Goal: Task Accomplishment & Management: Complete application form

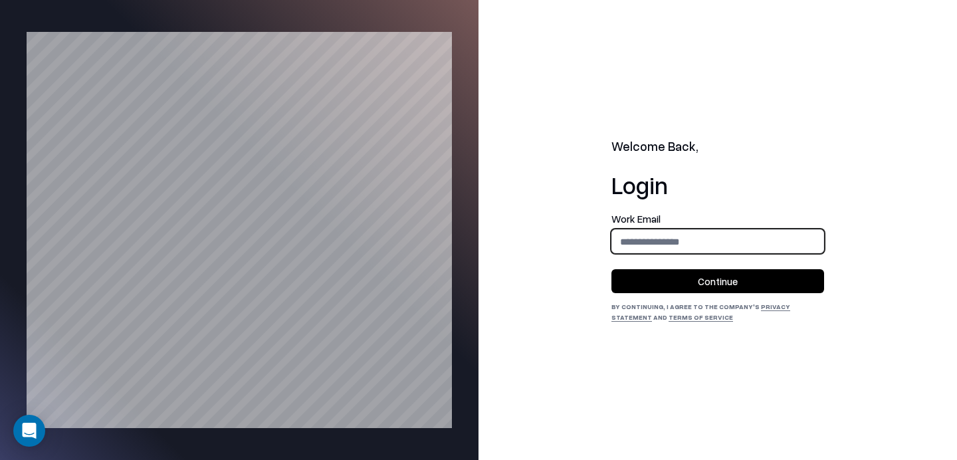
click at [700, 241] on input "email" at bounding box center [717, 241] width 211 height 25
type input "**********"
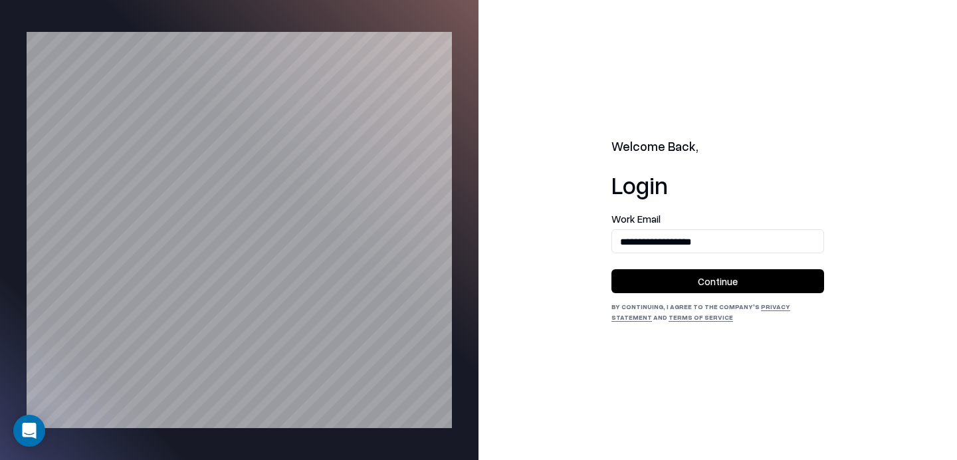
click at [688, 277] on button "Continue" at bounding box center [718, 281] width 213 height 24
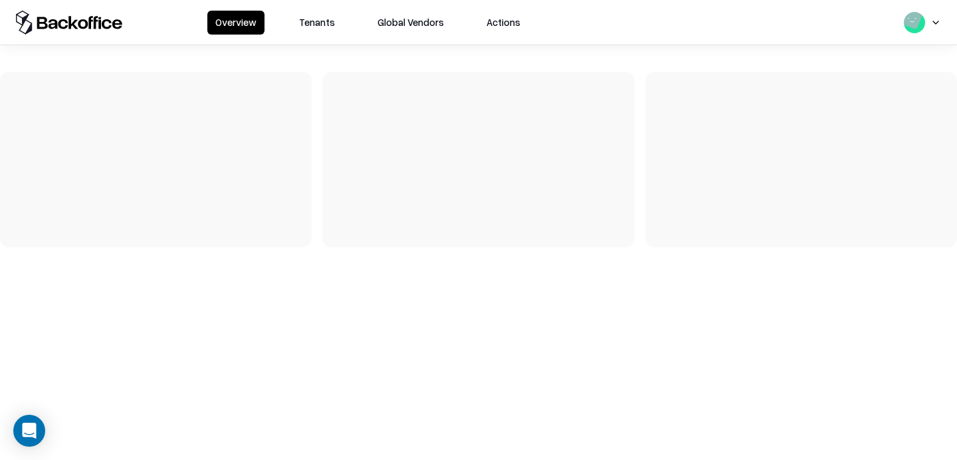
click at [311, 27] on button "Tenants" at bounding box center [317, 23] width 52 height 24
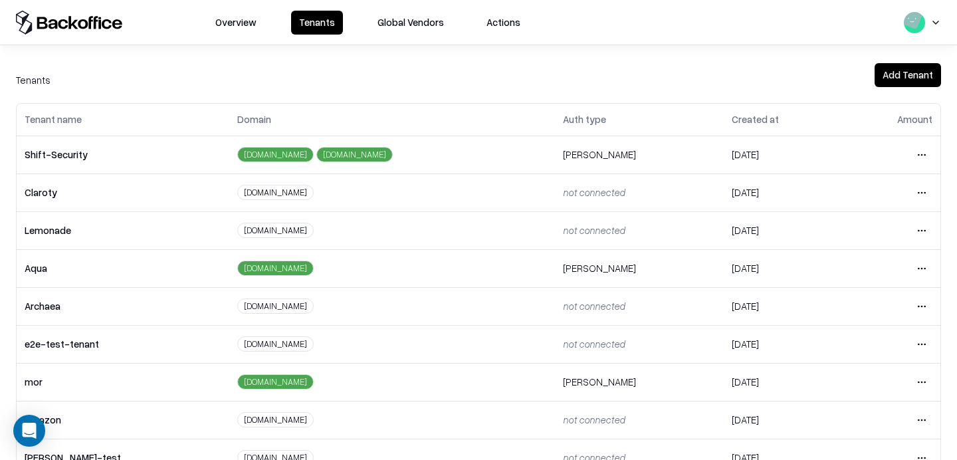
scroll to position [15, 0]
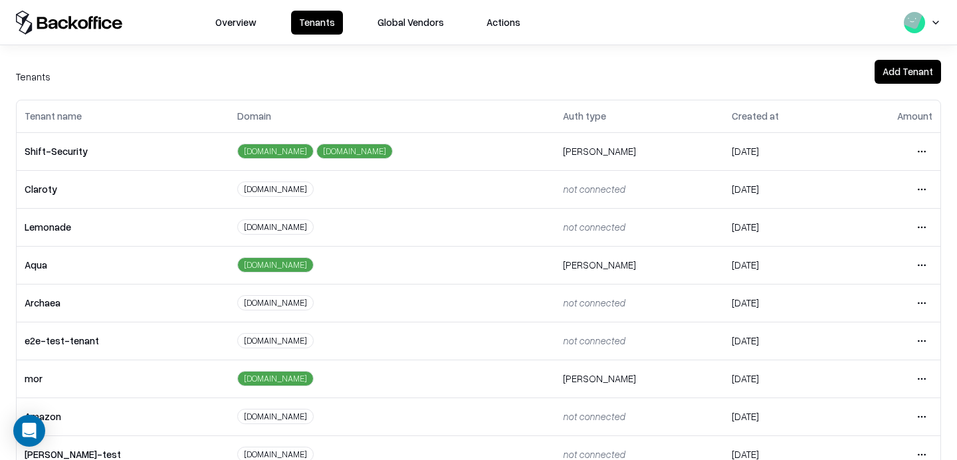
click at [923, 341] on html "Overview Tenants Global Vendors Actions Tenants Add Tenant Tenant name Domain A…" at bounding box center [478, 230] width 957 height 460
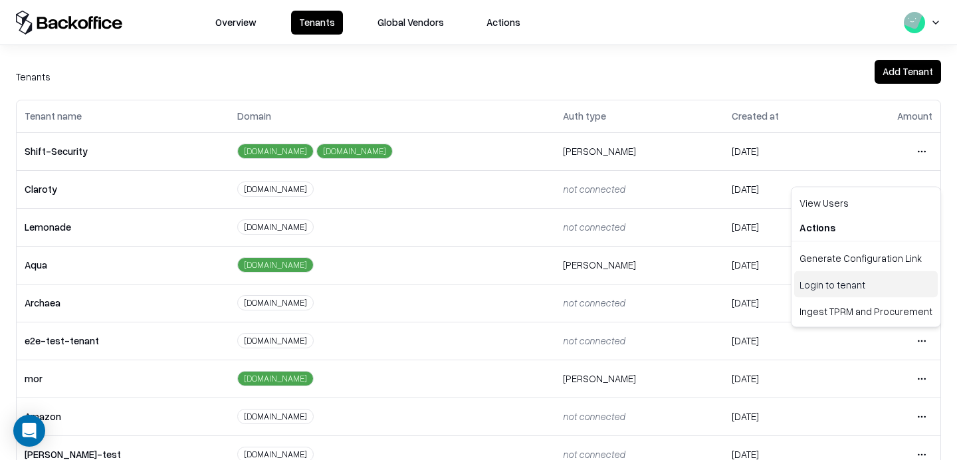
click at [868, 286] on div "Login to tenant" at bounding box center [866, 284] width 144 height 27
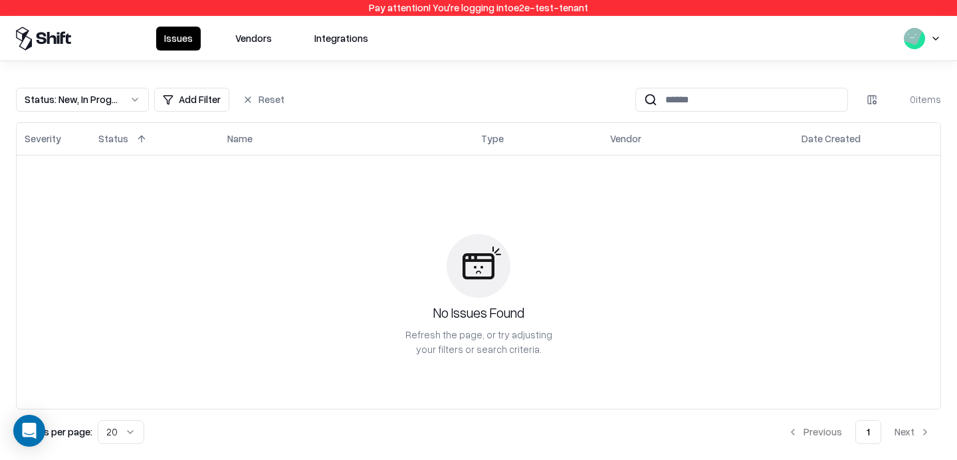
click at [239, 39] on button "Vendors" at bounding box center [253, 39] width 53 height 24
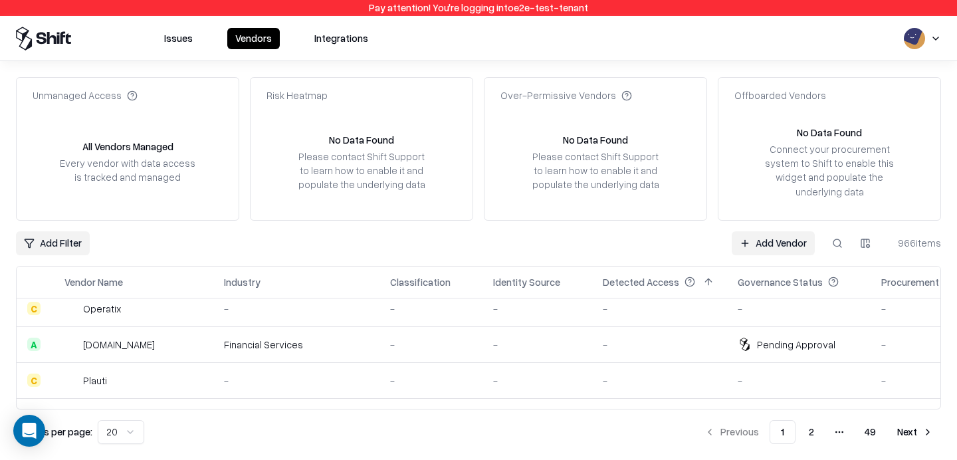
scroll to position [129, 0]
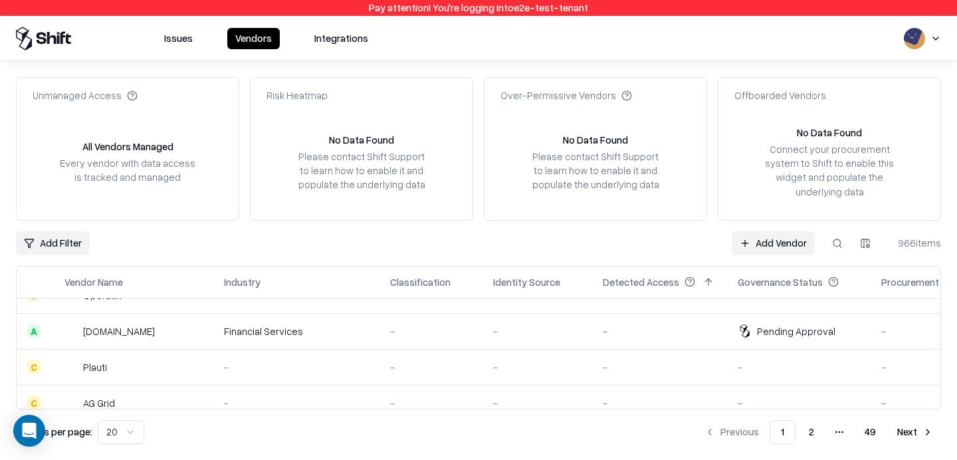
click at [483, 336] on td "-" at bounding box center [538, 331] width 110 height 36
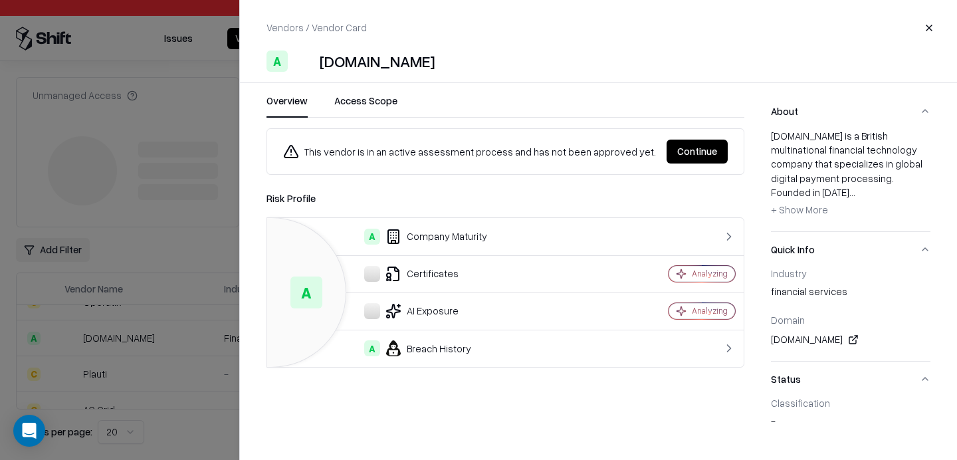
click at [196, 221] on div at bounding box center [478, 230] width 957 height 460
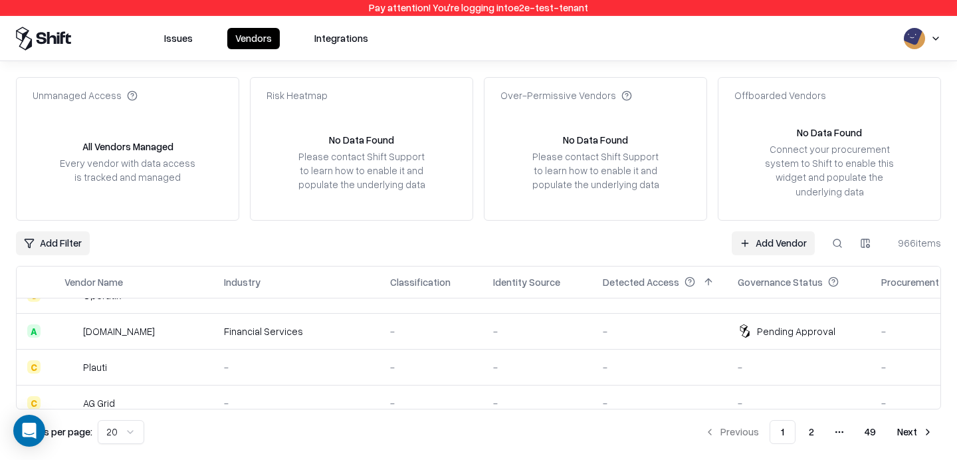
click at [774, 248] on link "Add Vendor" at bounding box center [773, 243] width 83 height 24
click at [658, 333] on div "-" at bounding box center [660, 331] width 114 height 14
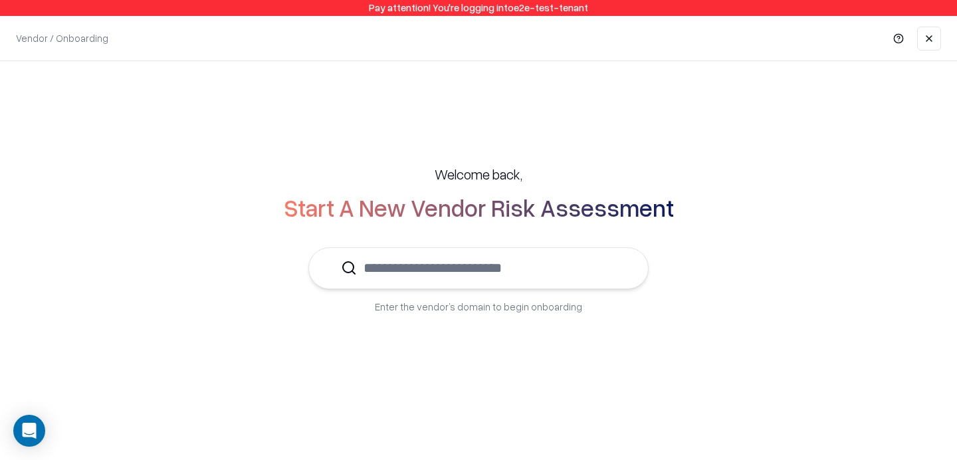
click at [931, 48] on link at bounding box center [929, 39] width 24 height 24
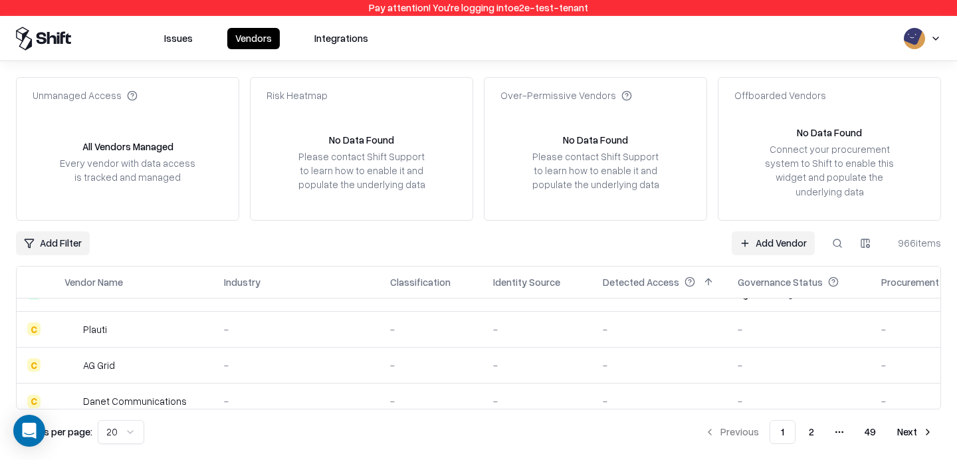
scroll to position [122, 0]
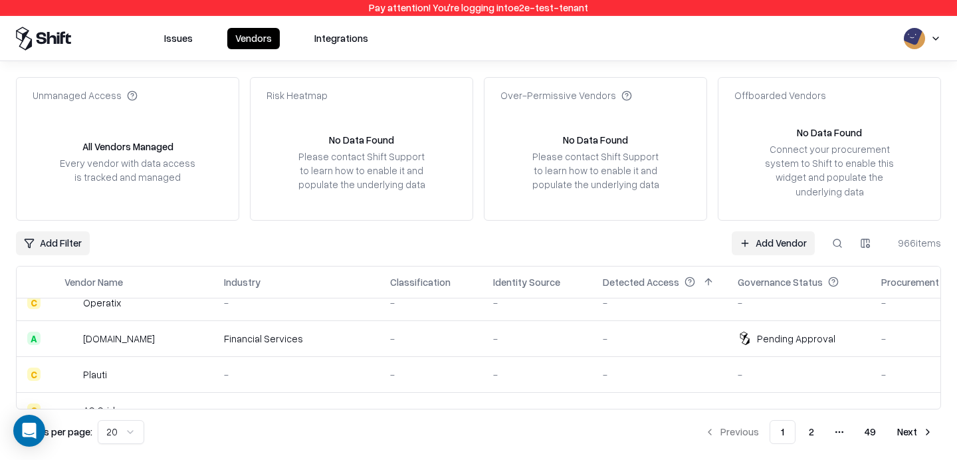
click at [568, 340] on td "-" at bounding box center [538, 338] width 110 height 36
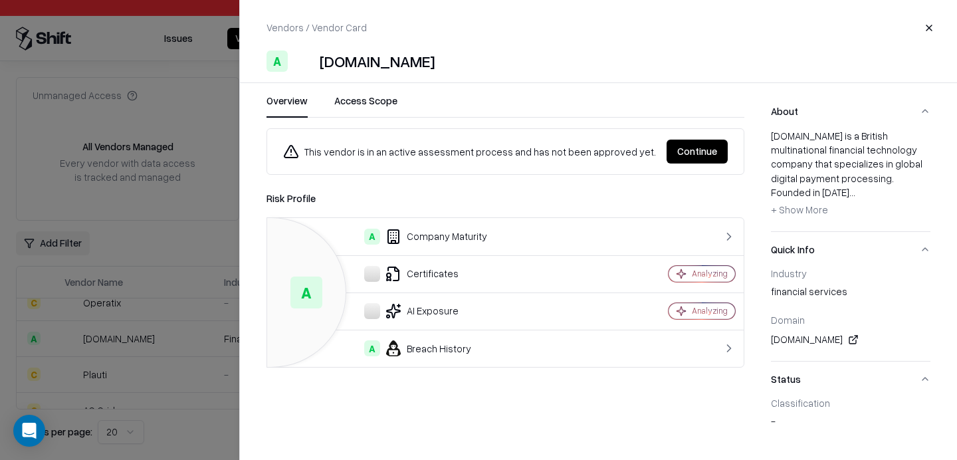
click at [679, 144] on button "Continue" at bounding box center [697, 152] width 61 height 24
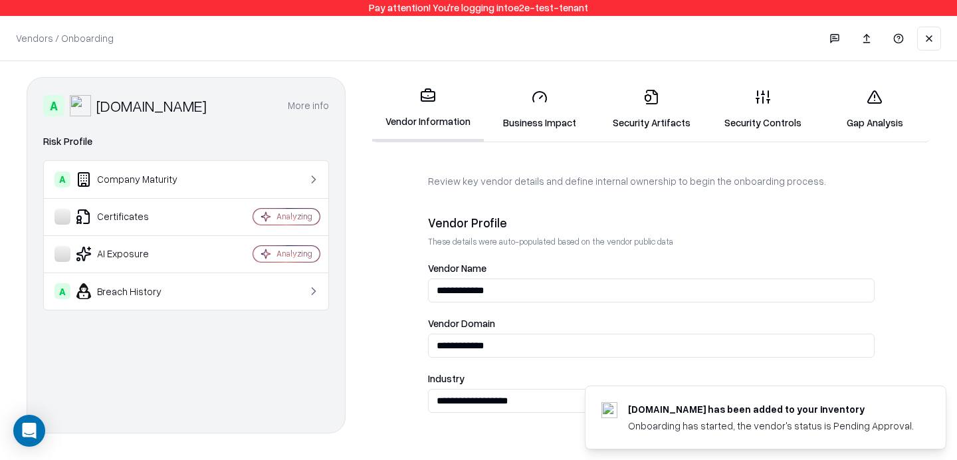
click at [753, 97] on link "Security Controls" at bounding box center [763, 109] width 112 height 62
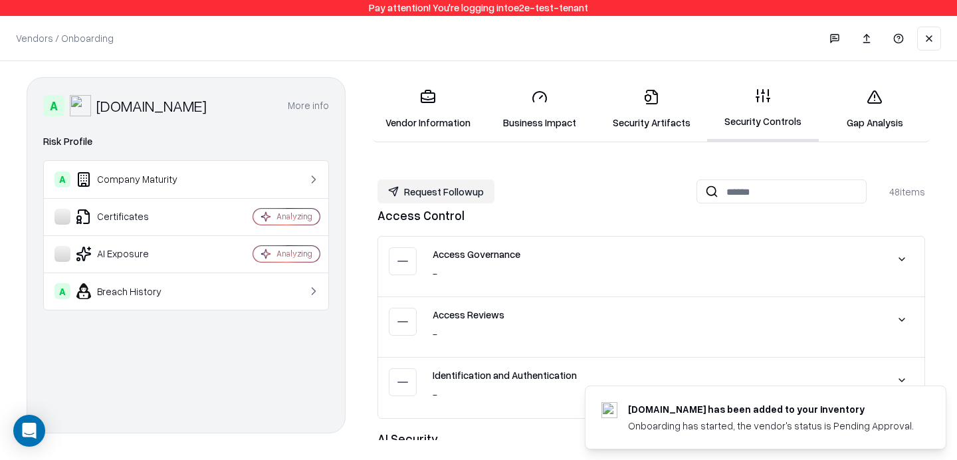
click at [870, 118] on link "Gap Analysis" at bounding box center [875, 109] width 112 height 62
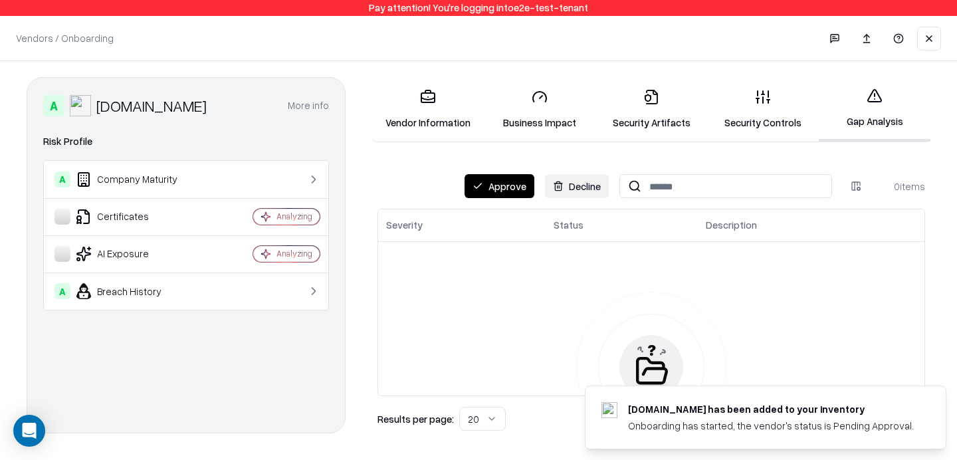
click at [519, 181] on button "Approve" at bounding box center [500, 186] width 70 height 24
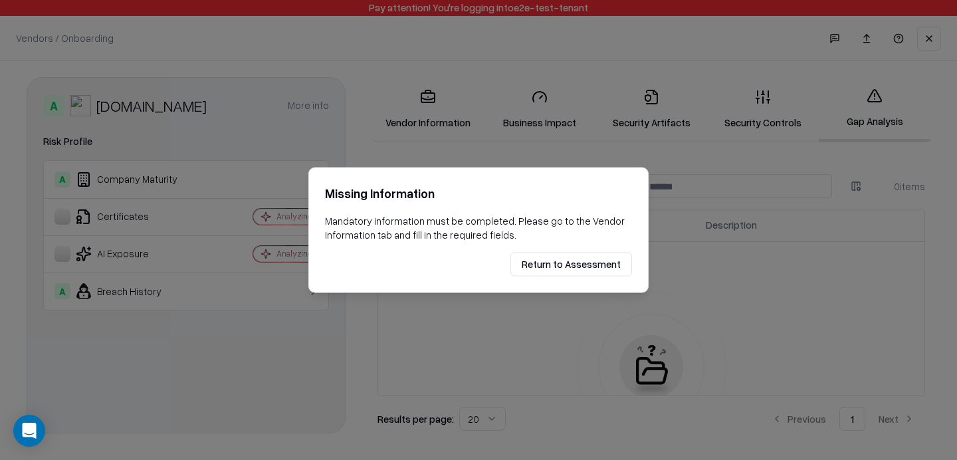
click at [566, 265] on button "Return to Assessment" at bounding box center [572, 264] width 122 height 24
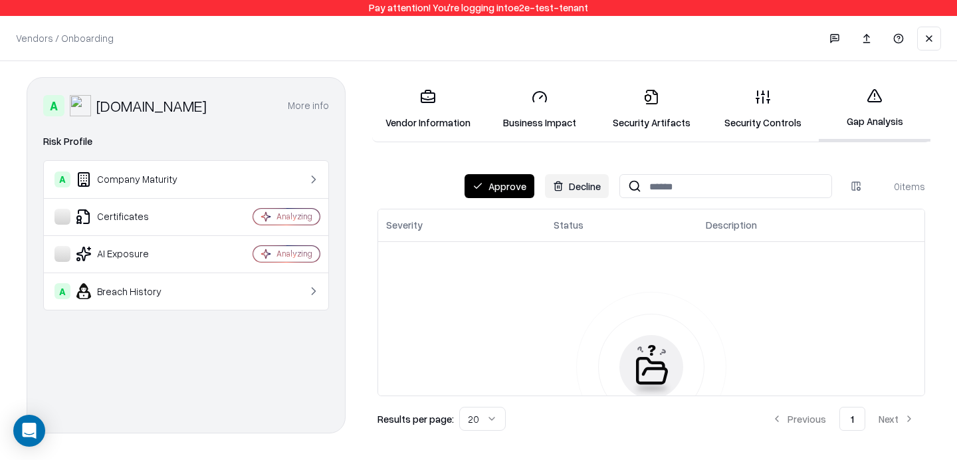
click at [435, 93] on icon at bounding box center [428, 97] width 16 height 16
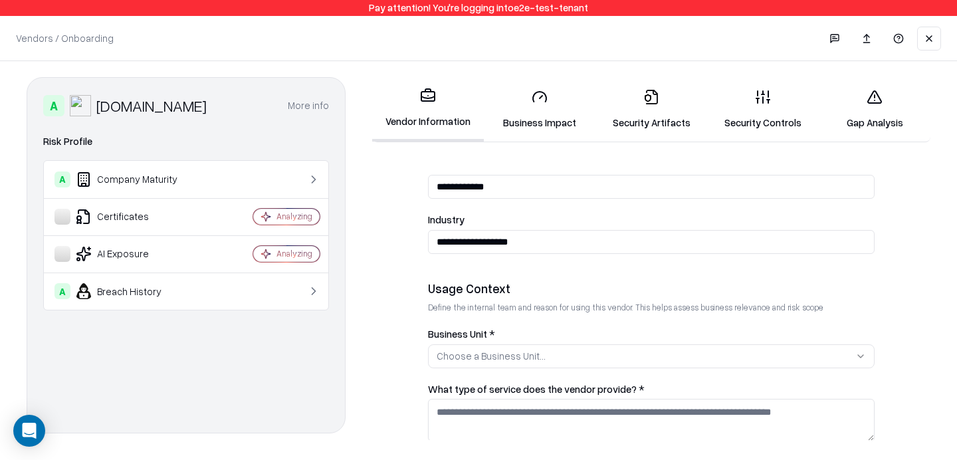
scroll to position [152, 0]
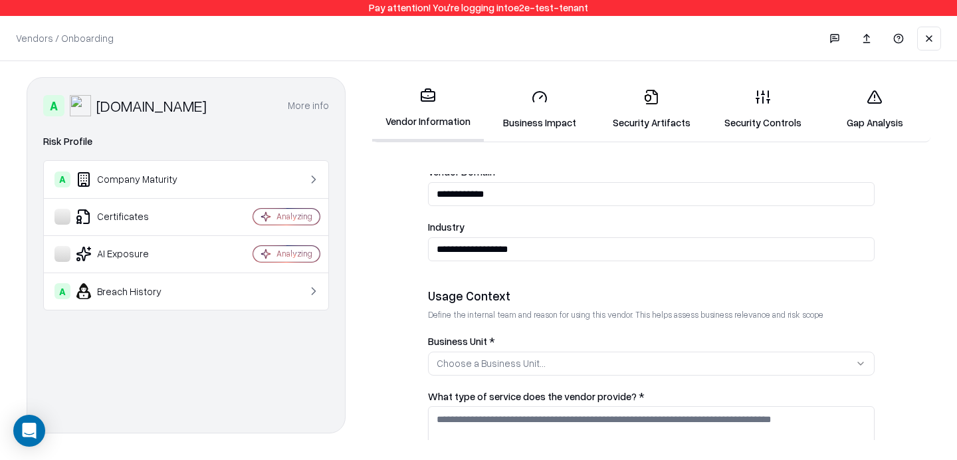
click at [487, 369] on div "Choose a Business Unit..." at bounding box center [491, 363] width 109 height 14
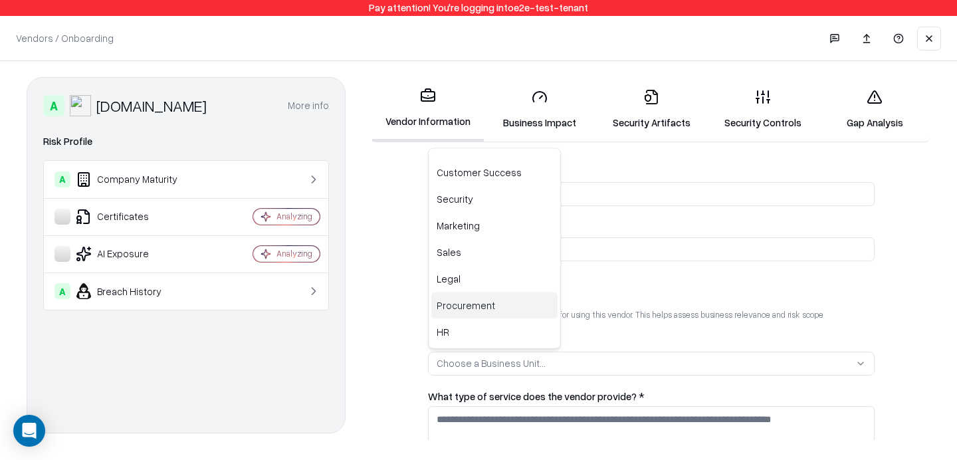
click at [493, 287] on div "Legal" at bounding box center [494, 279] width 126 height 27
click at [566, 410] on html "**********" at bounding box center [478, 230] width 957 height 460
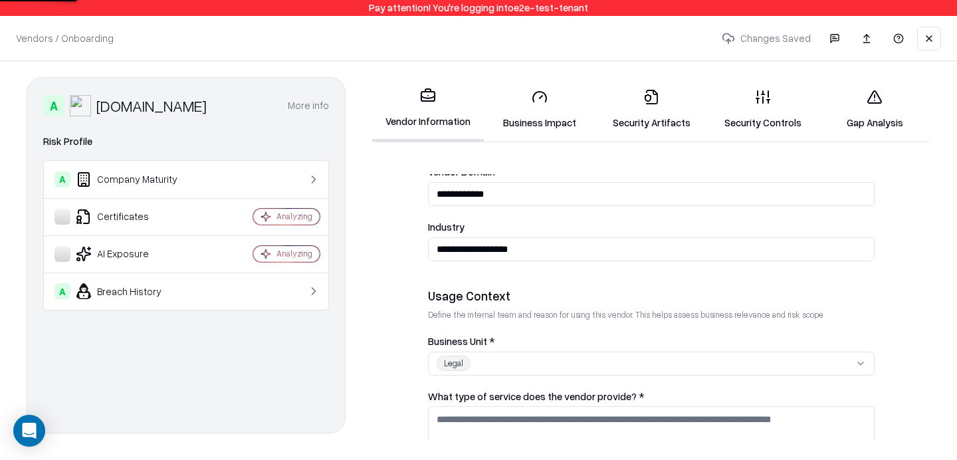
click at [560, 414] on textarea "What type of service does the vendor provide? *" at bounding box center [651, 427] width 447 height 43
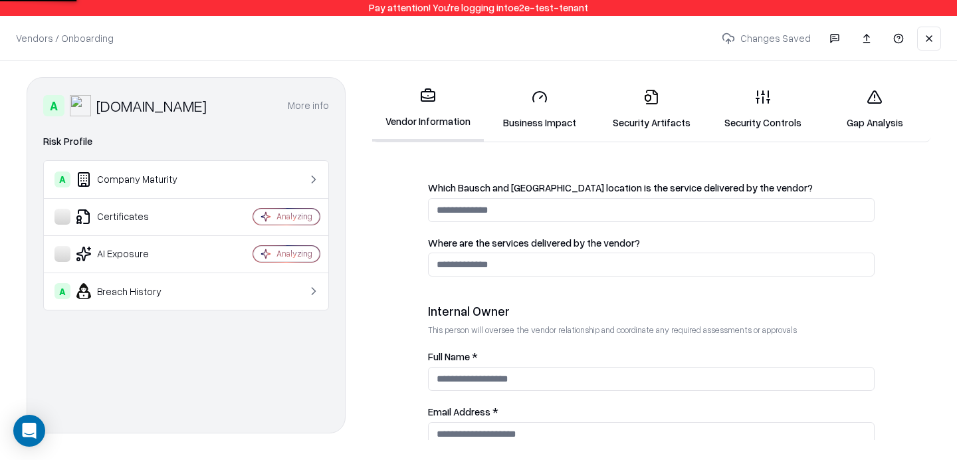
scroll to position [554, 0]
type textarea "*"
click at [534, 377] on input "Full Name *" at bounding box center [651, 378] width 447 height 24
type input "***"
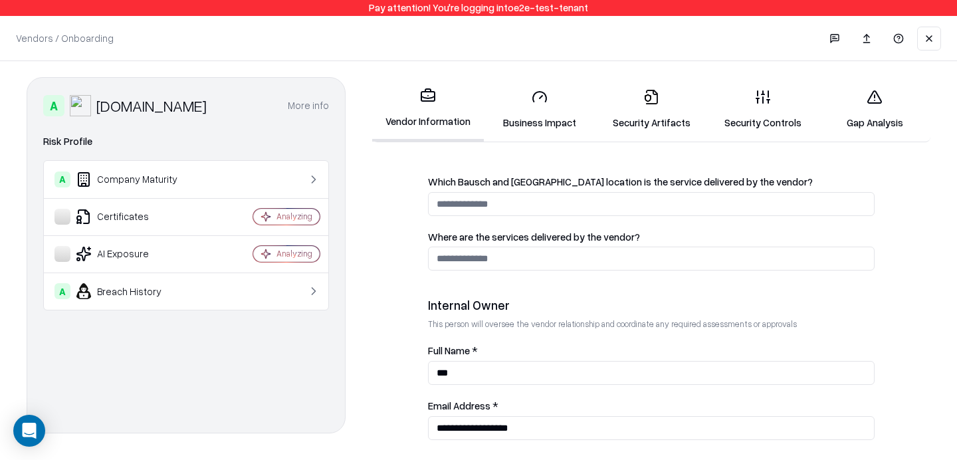
type input "**********"
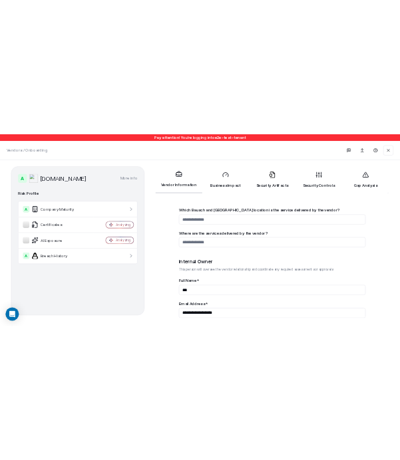
scroll to position [782, 0]
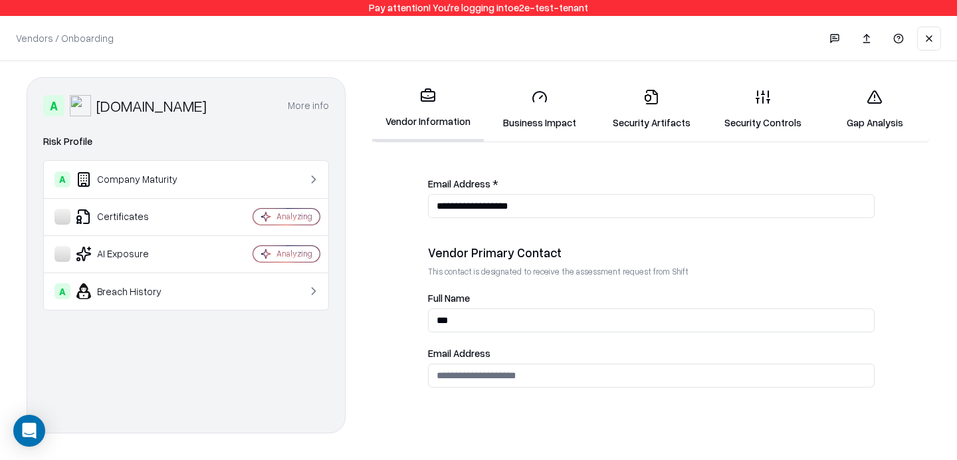
type input "***"
type input "**********"
click at [871, 127] on link "Gap Analysis" at bounding box center [875, 109] width 112 height 62
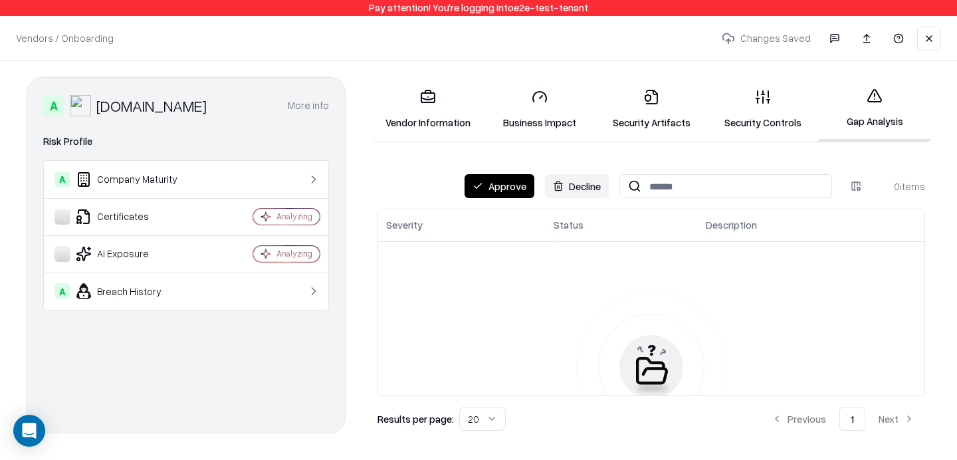
click at [519, 196] on button "Approve" at bounding box center [500, 186] width 70 height 24
